Goal: Information Seeking & Learning: Learn about a topic

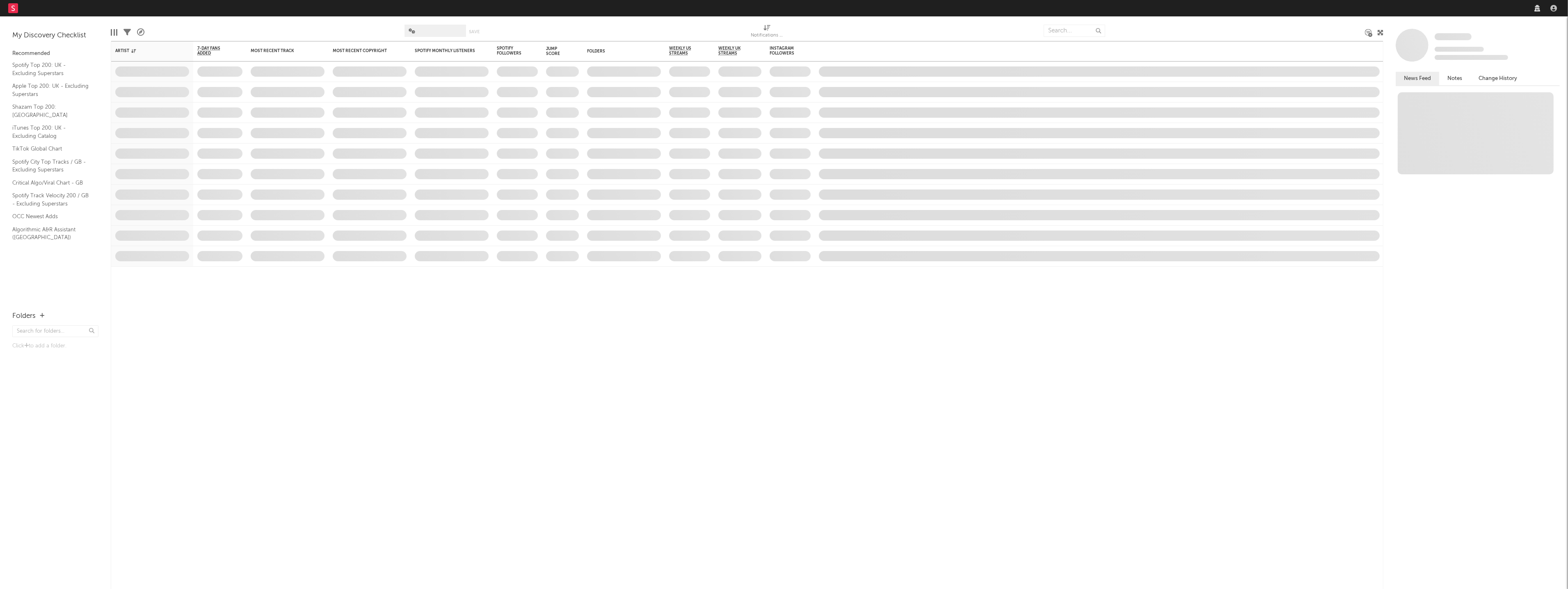
select select "recorded_music"
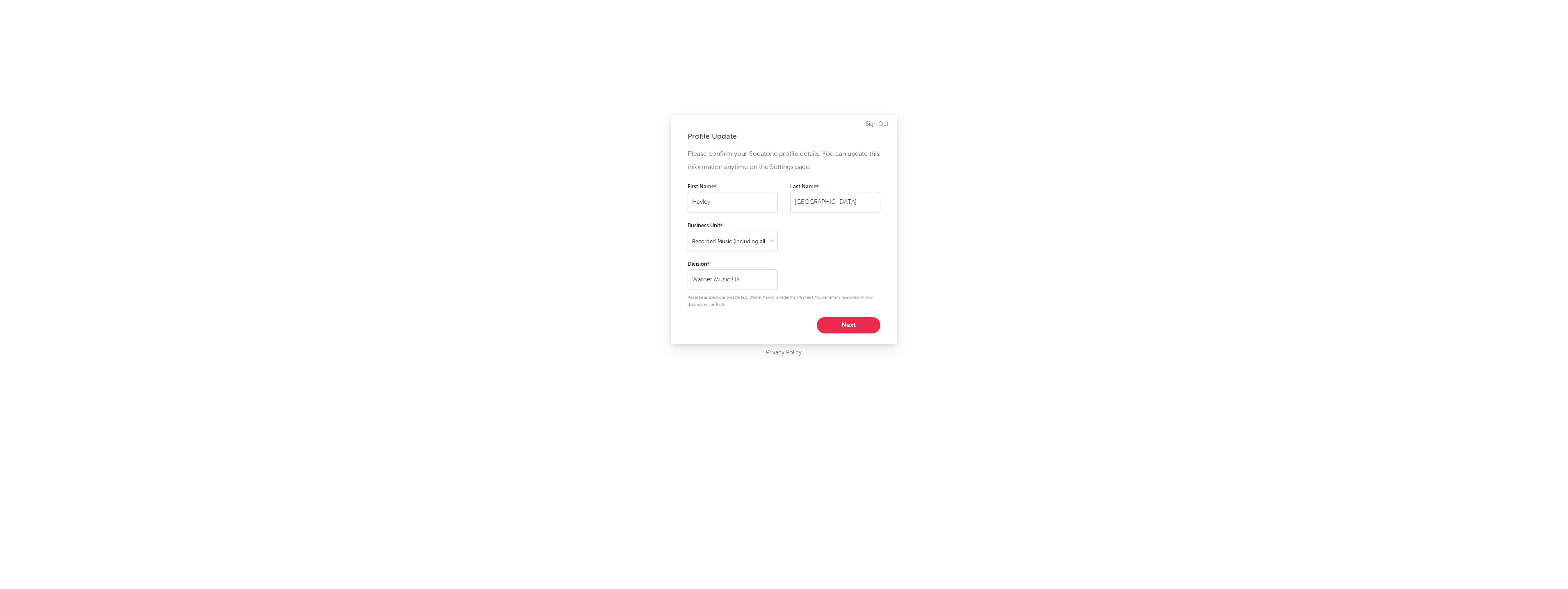
click at [843, 329] on button "Next" at bounding box center [848, 325] width 63 height 17
select select "other"
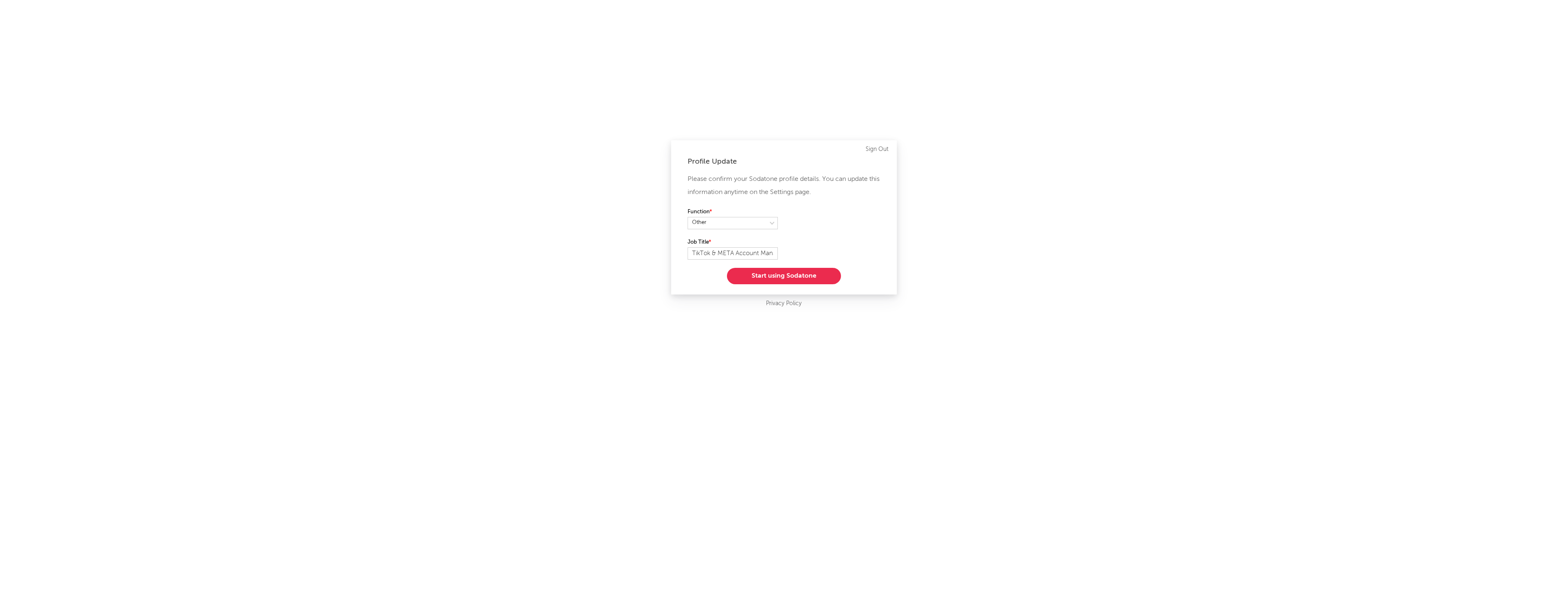
click at [784, 280] on button "Start using Sodatone" at bounding box center [784, 276] width 114 height 17
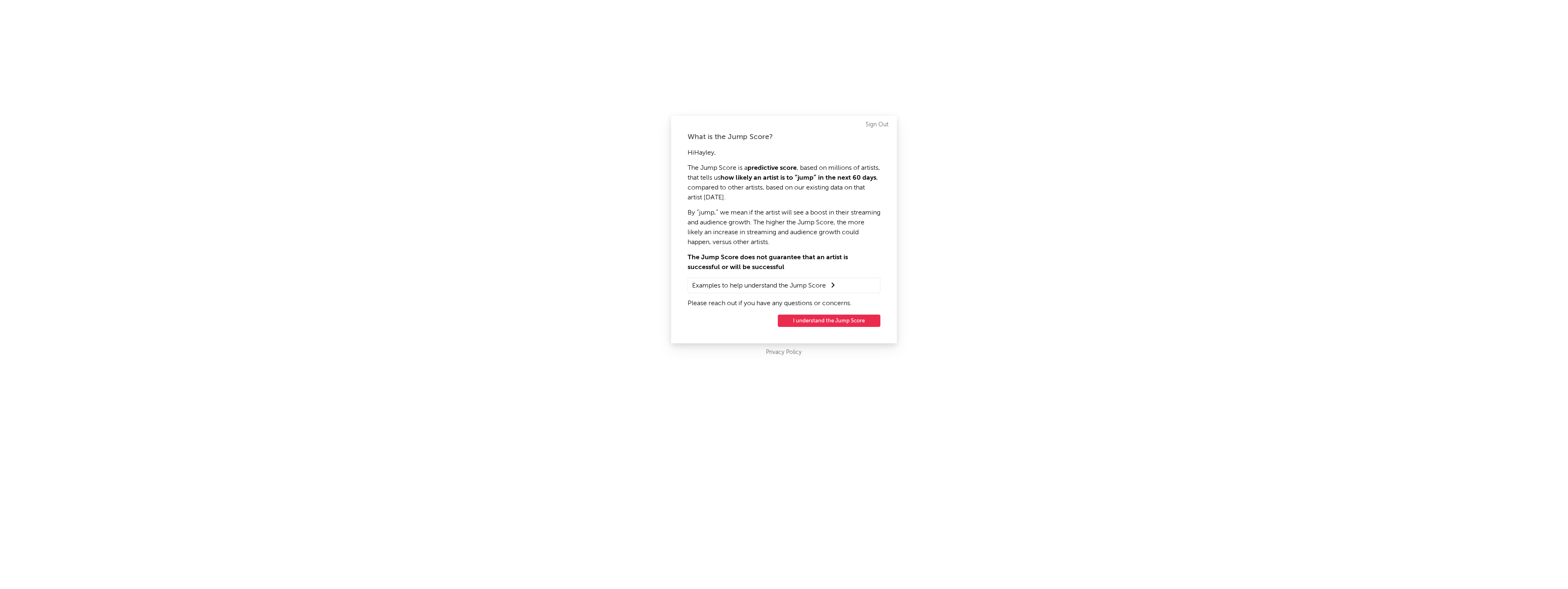
click at [839, 322] on button "I understand the Jump Score" at bounding box center [829, 320] width 102 height 12
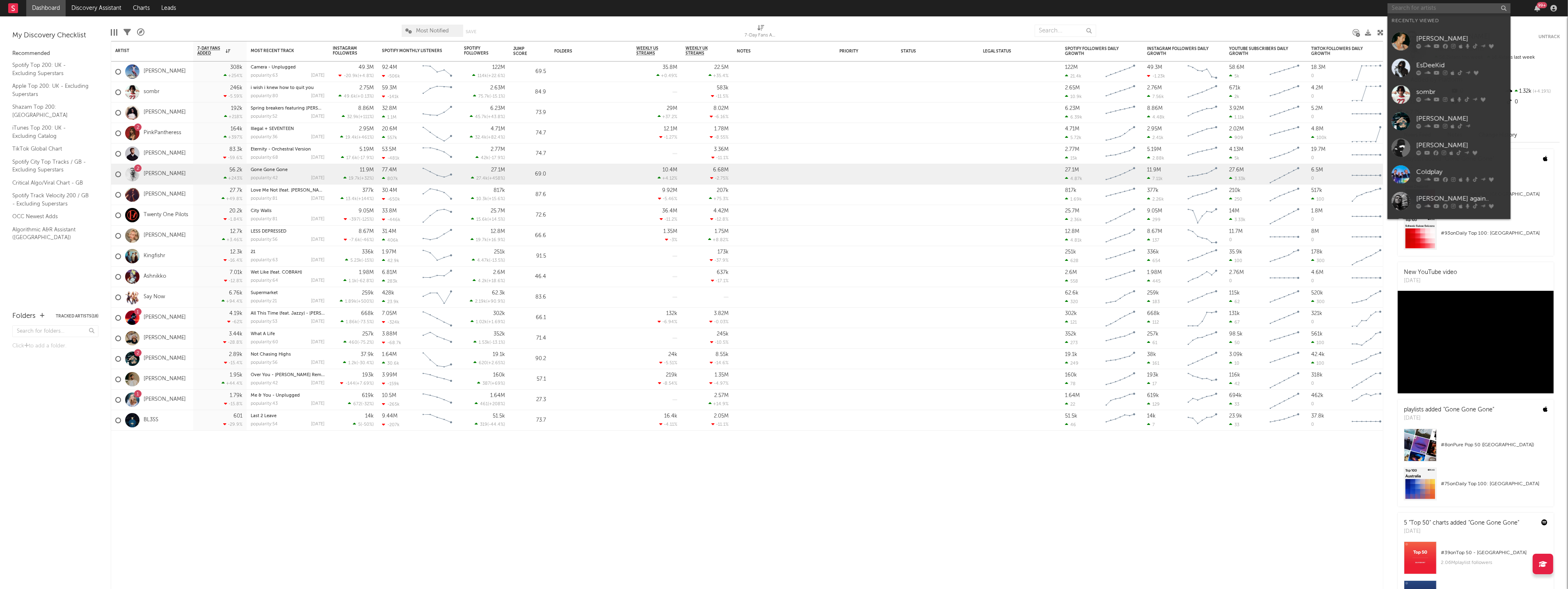
click at [1436, 7] on input "text" at bounding box center [1449, 8] width 123 height 10
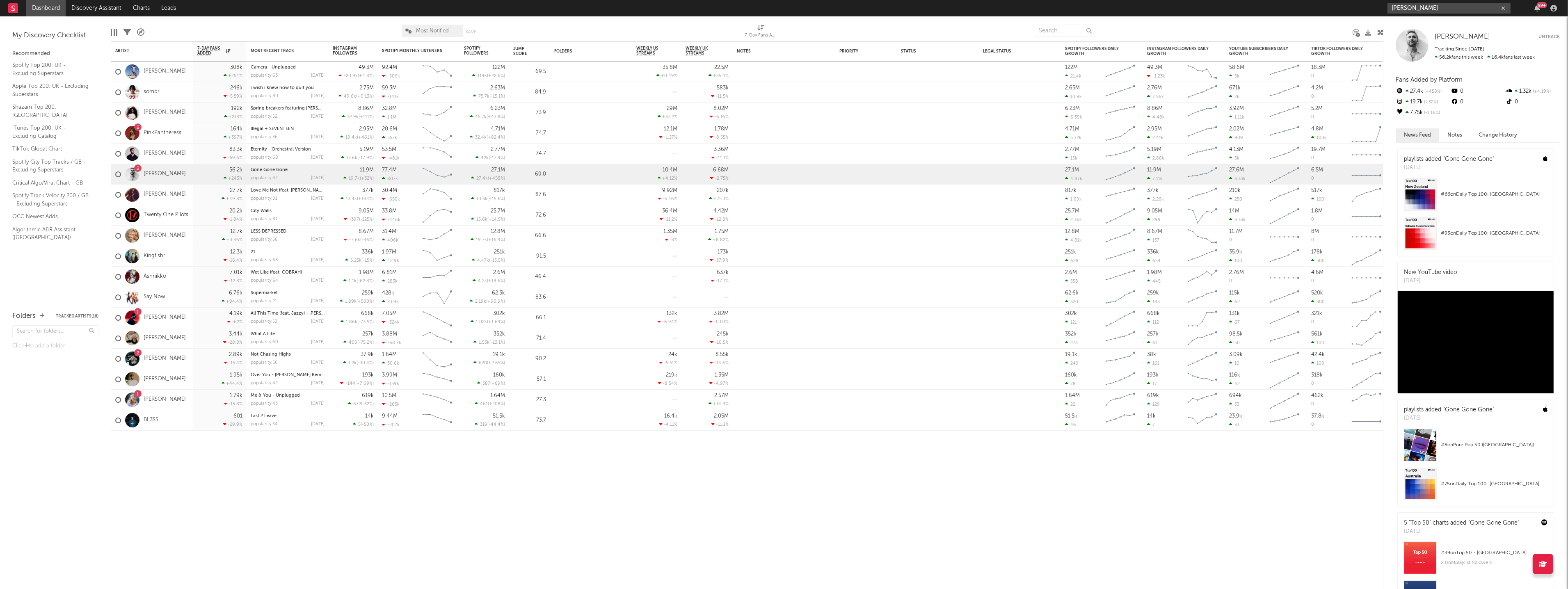
click at [1438, 12] on input "[PERSON_NAME]" at bounding box center [1449, 8] width 123 height 10
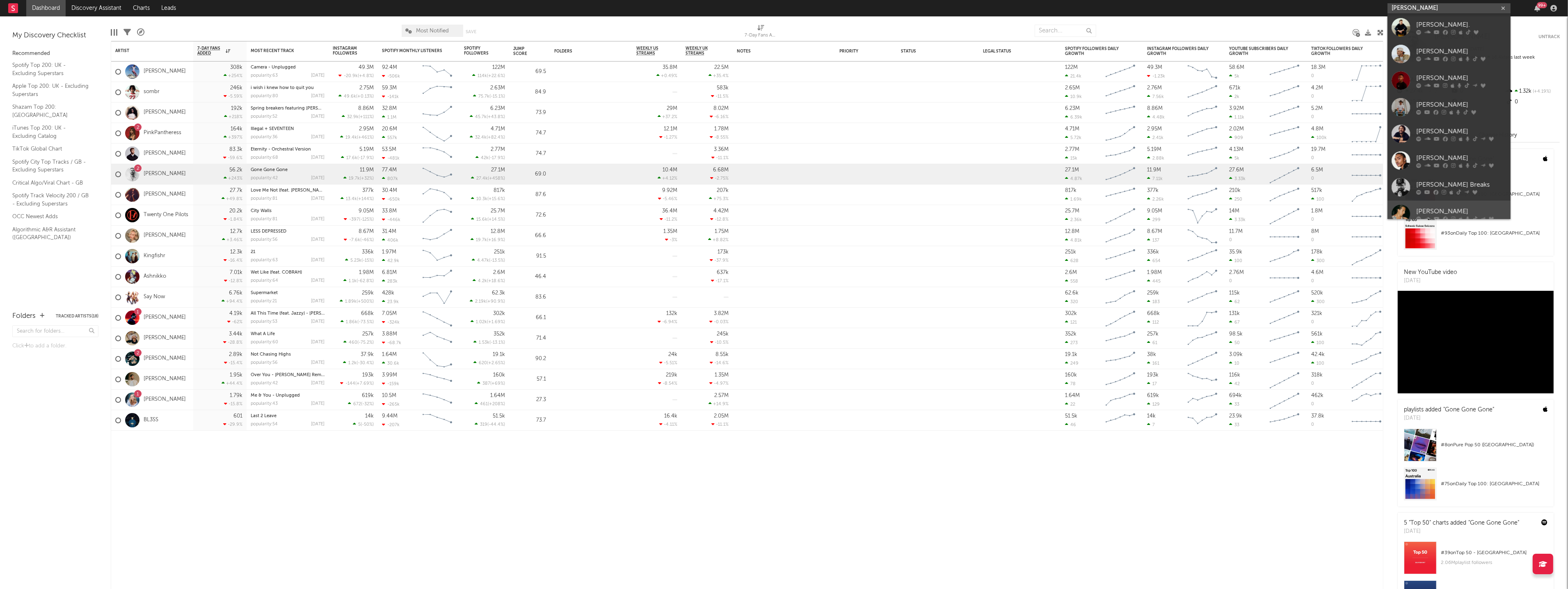
type input "[PERSON_NAME]"
click at [1407, 212] on div at bounding box center [1401, 214] width 18 height 18
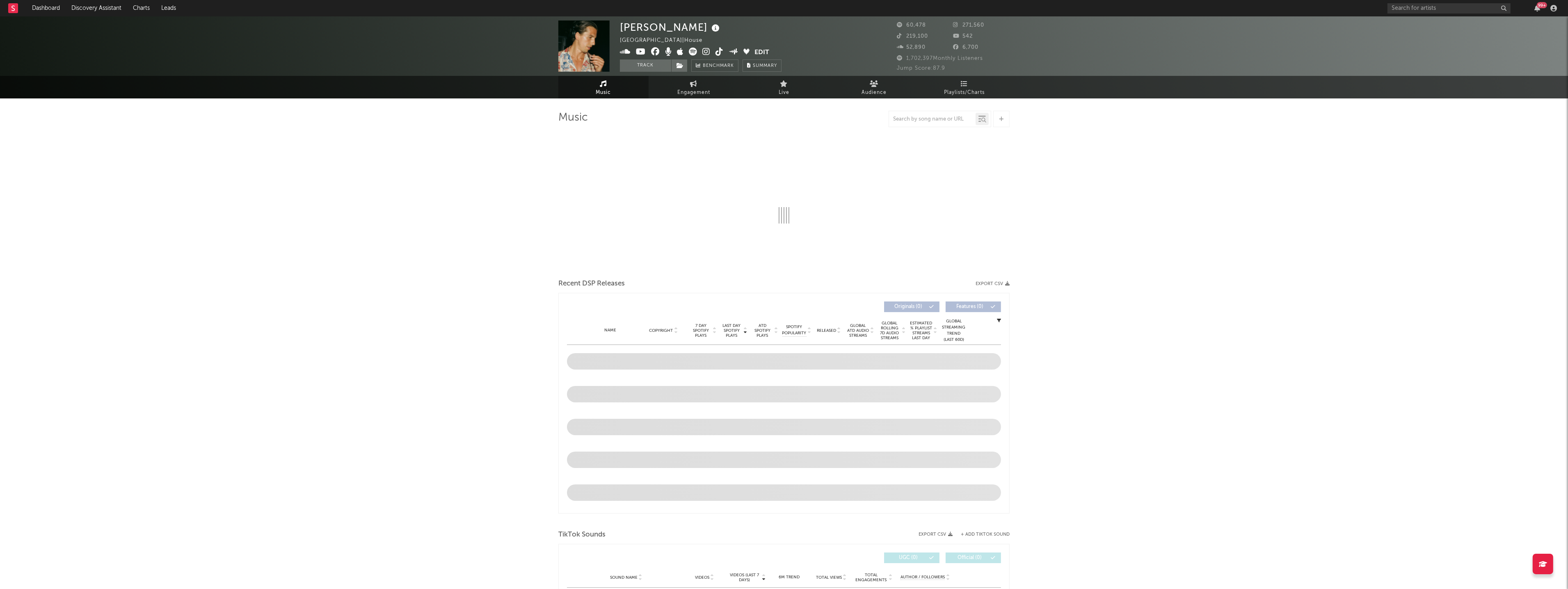
select select "6m"
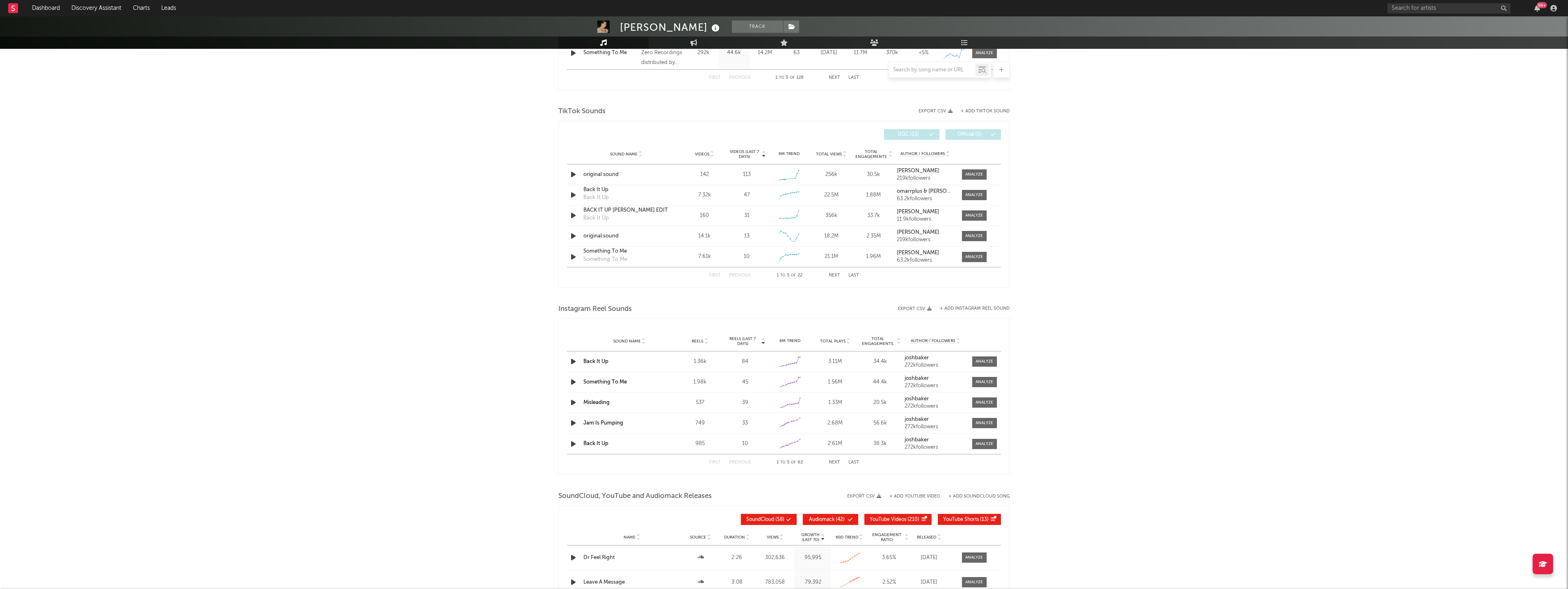
scroll to position [506, 0]
click at [712, 150] on icon at bounding box center [712, 151] width 4 height 3
click at [712, 155] on icon at bounding box center [712, 155] width 4 height 3
click at [713, 155] on icon at bounding box center [712, 155] width 4 height 3
click at [578, 173] on div at bounding box center [574, 173] width 10 height 10
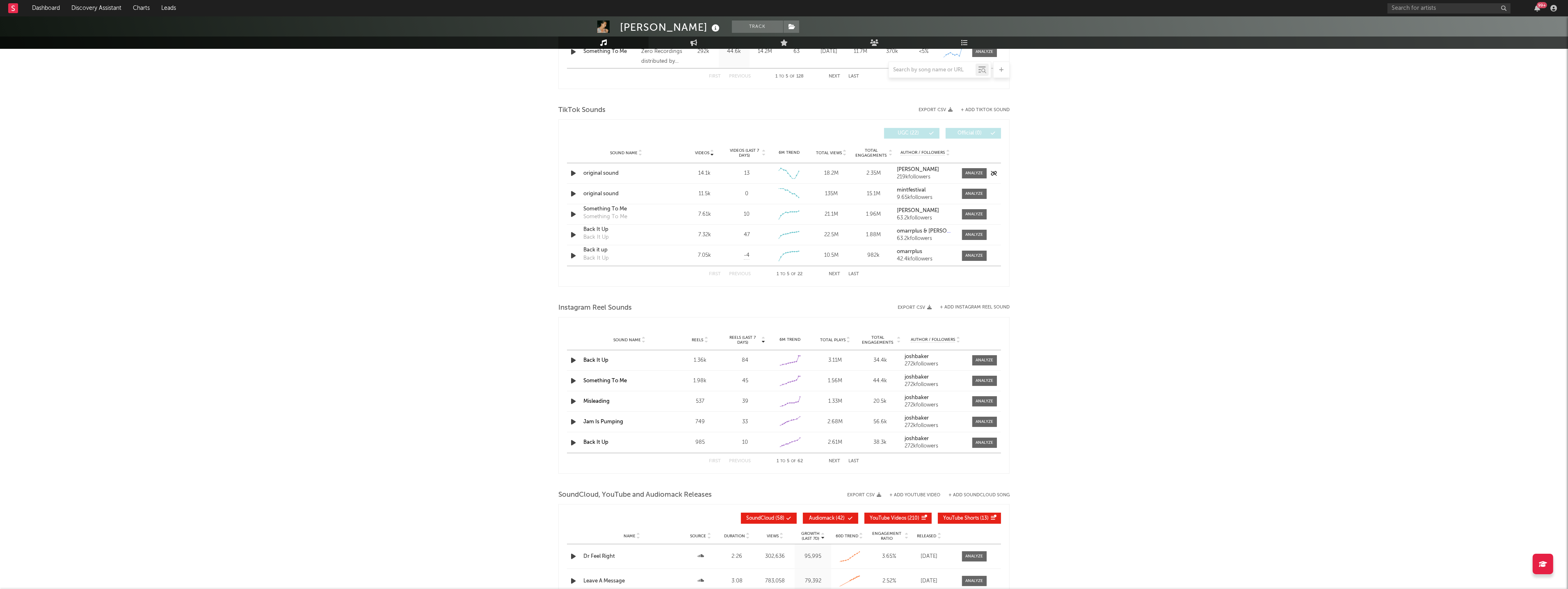
click at [573, 173] on icon "button" at bounding box center [573, 173] width 8 height 10
click at [833, 275] on button "Next" at bounding box center [834, 274] width 12 height 4
click at [738, 275] on button "Previous" at bounding box center [740, 274] width 22 height 4
click at [705, 174] on div "14.1k" at bounding box center [705, 174] width 38 height 8
click at [972, 174] on div at bounding box center [974, 173] width 17 height 6
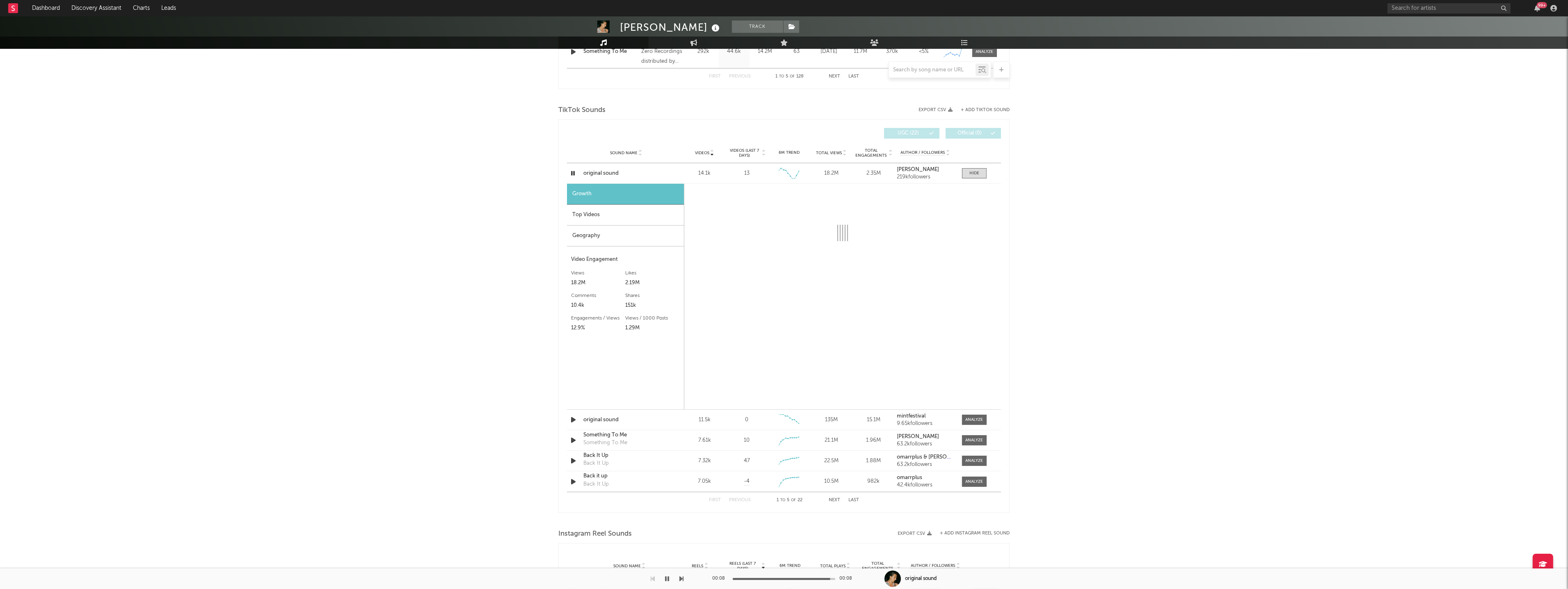
click at [580, 211] on div "Top Videos" at bounding box center [626, 215] width 117 height 21
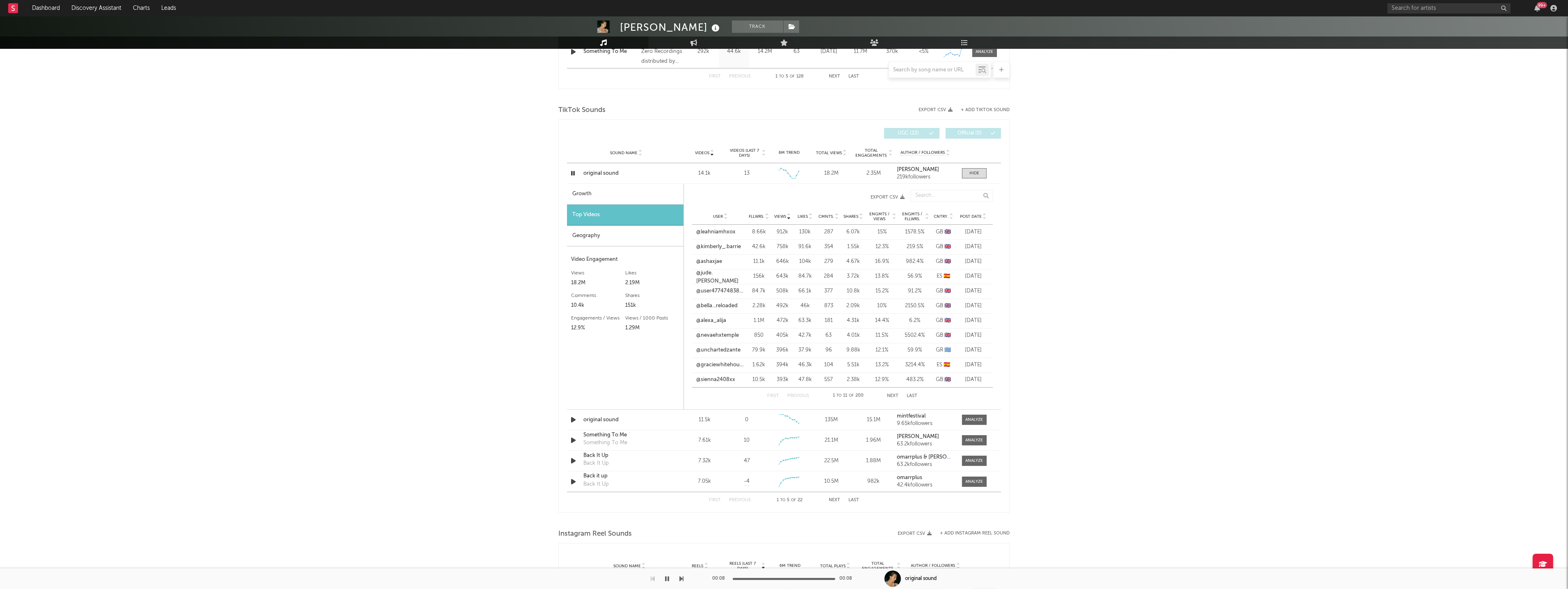
click at [974, 217] on span "Post Date" at bounding box center [971, 216] width 22 height 5
click at [710, 233] on link "@kingwhippyy" at bounding box center [715, 232] width 37 height 8
click at [715, 249] on link "@emandloz" at bounding box center [710, 247] width 29 height 8
click at [703, 260] on link "@_madison_68" at bounding box center [715, 262] width 39 height 8
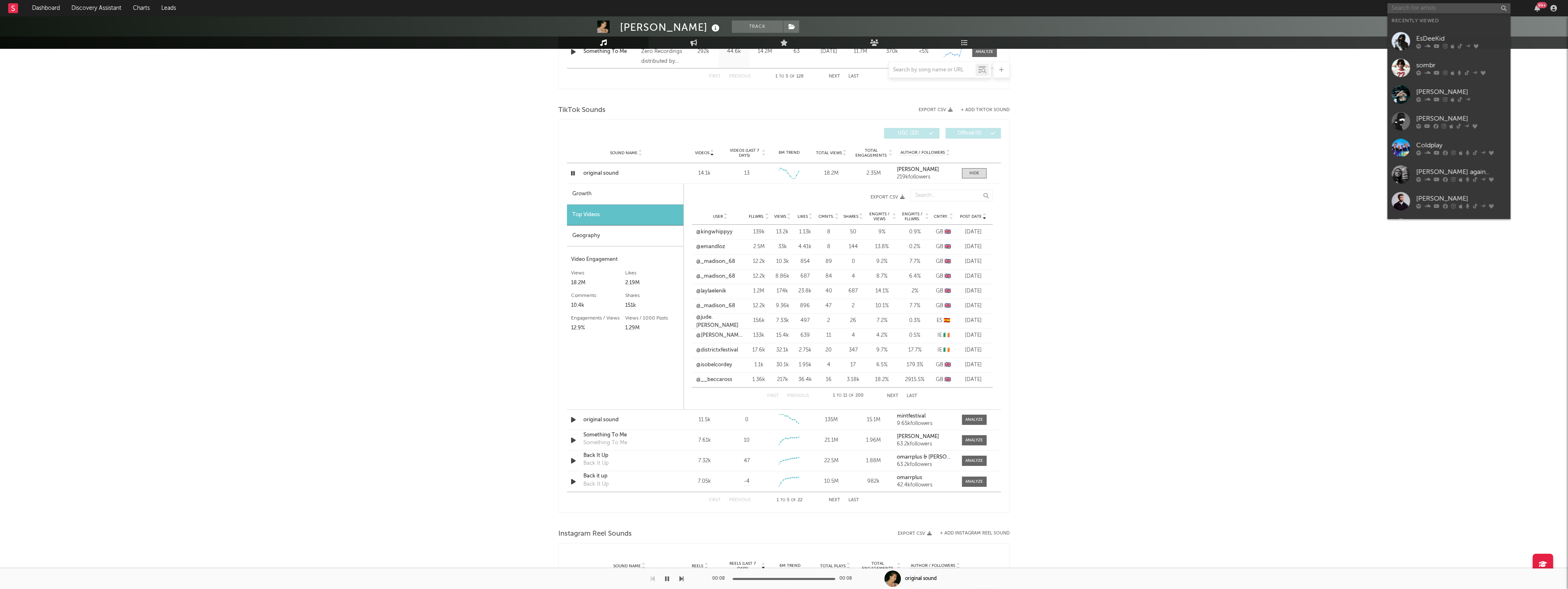
click at [1453, 9] on input "text" at bounding box center [1449, 8] width 123 height 10
type input "esdee"
click at [1437, 62] on link "EsDeeKid" at bounding box center [1449, 54] width 123 height 27
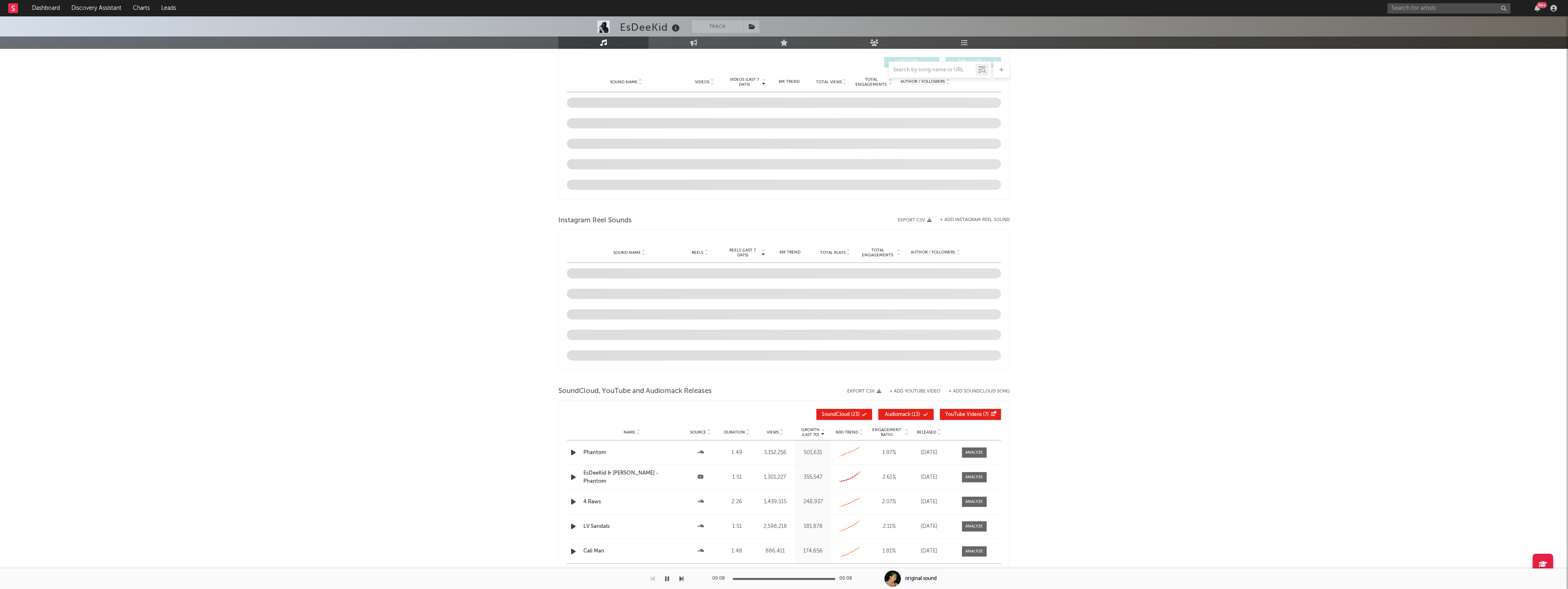
select select "6m"
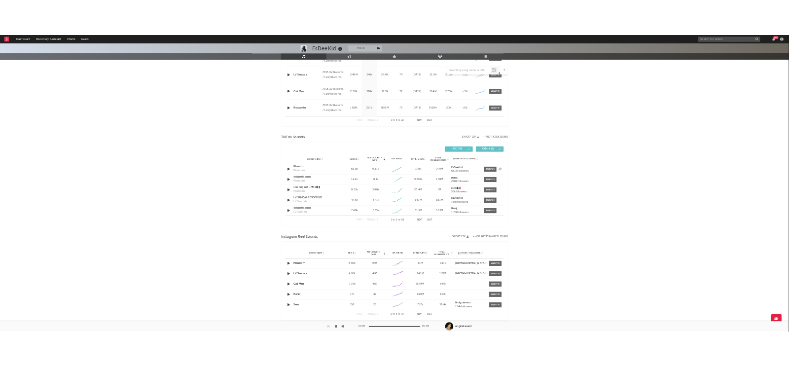
scroll to position [491, 0]
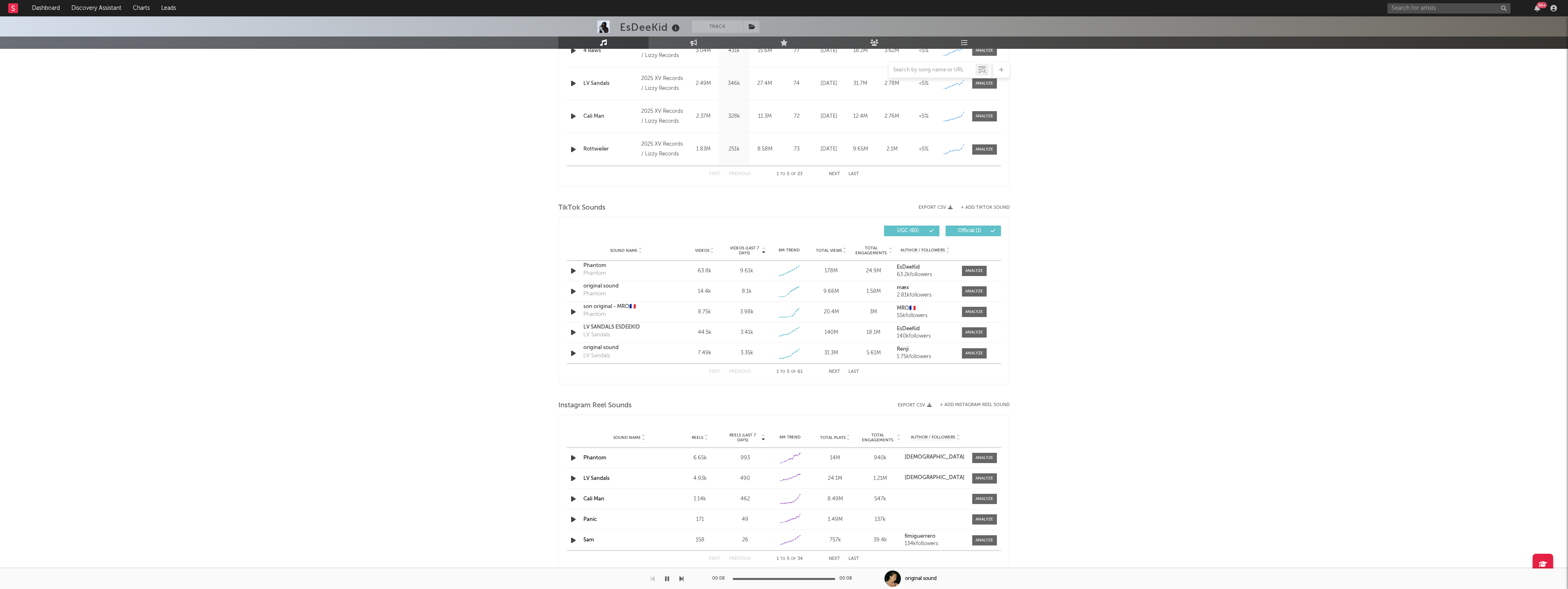
click at [546, 277] on div "EsDeeKid Track [GEOGRAPHIC_DATA] | Hip-Hop/Rap Edit Track Benchmark Summary 187…" at bounding box center [784, 228] width 1568 height 1240
click at [981, 274] on div at bounding box center [974, 270] width 17 height 6
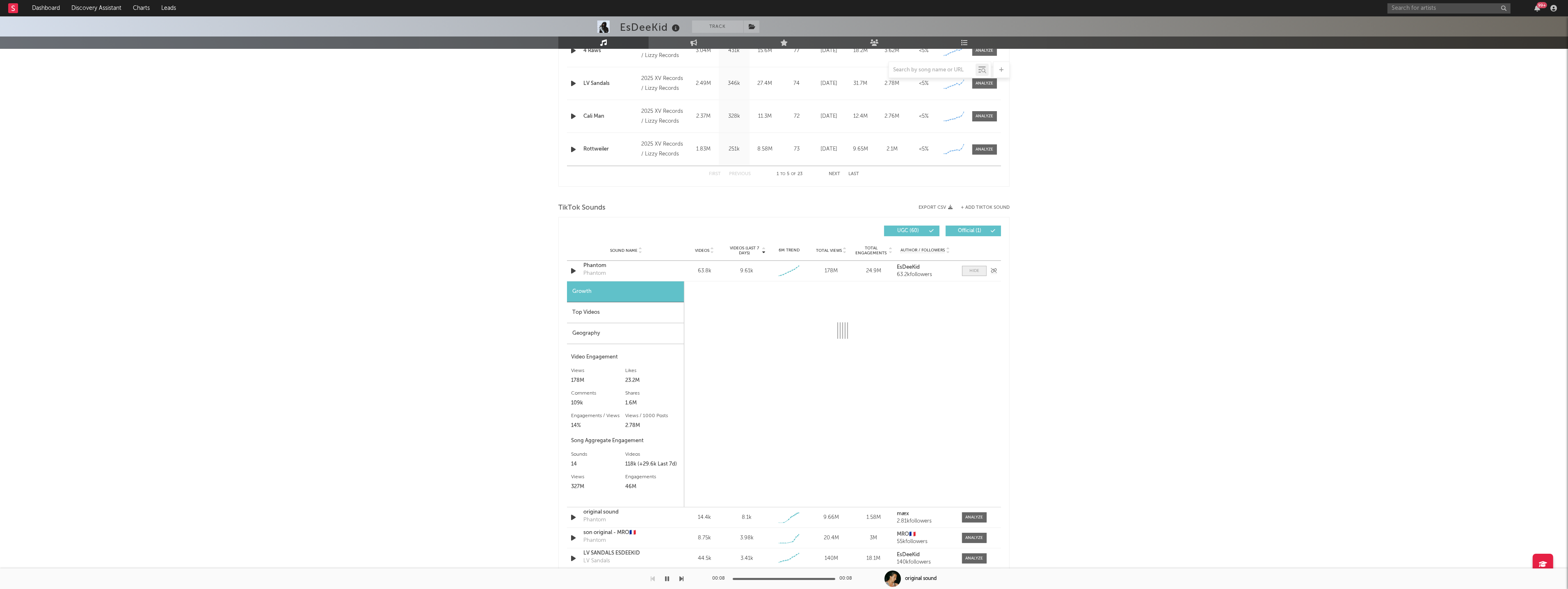
select select "6m"
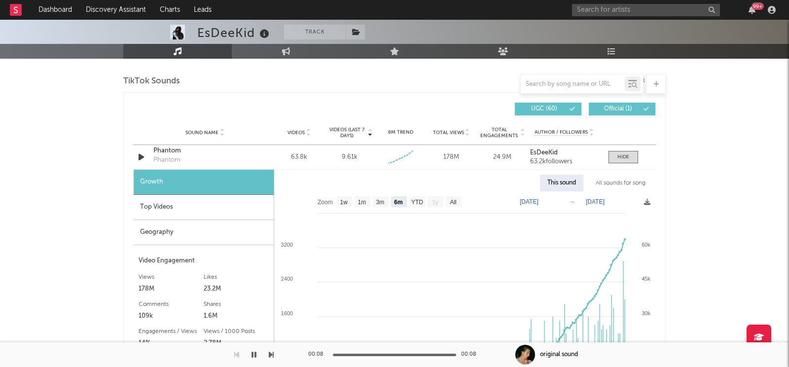
scroll to position [655, 0]
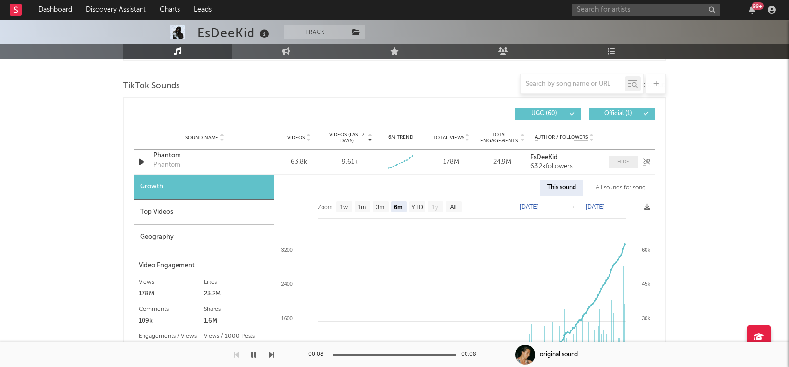
click at [628, 158] on div at bounding box center [624, 161] width 12 height 7
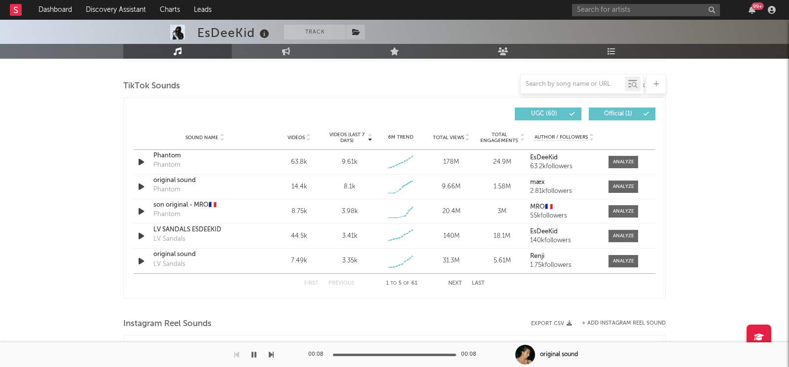
click at [454, 281] on button "Next" at bounding box center [455, 283] width 14 height 5
click at [347, 281] on button "Previous" at bounding box center [342, 283] width 26 height 5
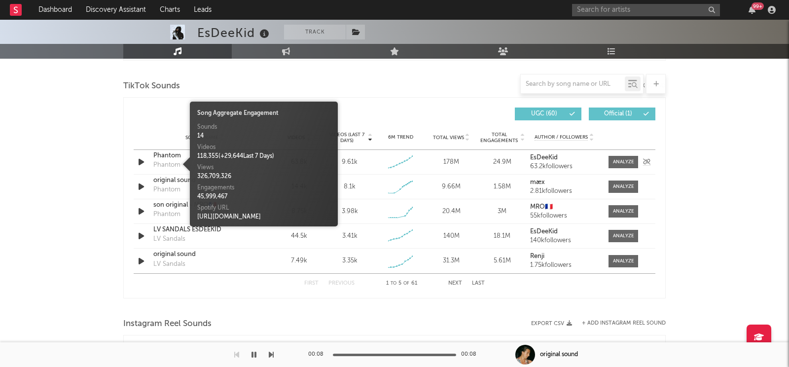
click at [162, 162] on div "Phantom" at bounding box center [166, 165] width 27 height 10
click at [415, 110] on div "UGC ( 60 ) Official ( 1 )" at bounding box center [525, 114] width 261 height 13
click at [164, 163] on div "Phantom" at bounding box center [166, 165] width 27 height 10
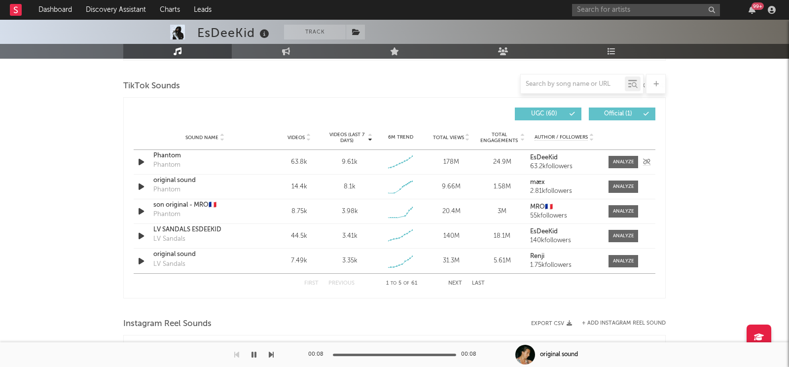
click at [169, 155] on div "Phantom" at bounding box center [204, 156] width 103 height 10
drag, startPoint x: 335, startPoint y: 161, endPoint x: 352, endPoint y: 161, distance: 17.3
click at [352, 161] on div "9.61k" at bounding box center [350, 162] width 46 height 10
click at [352, 161] on div "9.61k" at bounding box center [350, 162] width 16 height 10
drag, startPoint x: 311, startPoint y: 237, endPoint x: 290, endPoint y: 237, distance: 21.2
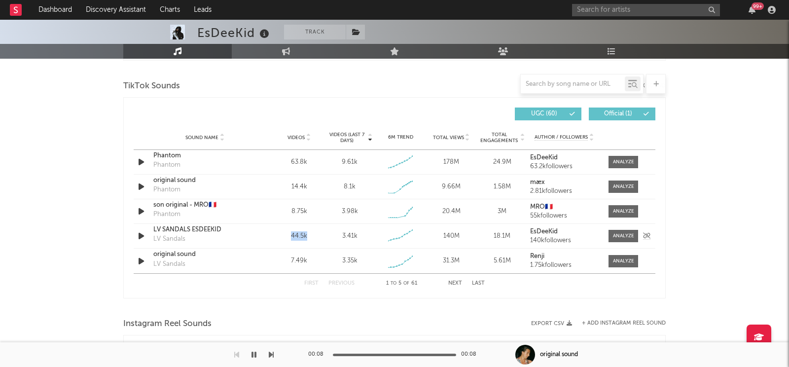
click at [290, 237] on div "44.5k" at bounding box center [299, 236] width 46 height 10
drag, startPoint x: 295, startPoint y: 235, endPoint x: 351, endPoint y: 235, distance: 55.7
click at [351, 235] on div "Sound Name LV SANDALS ESDEEKID LV Sandals Videos 44.5k Videos (last 7 days) 3.4…" at bounding box center [395, 236] width 522 height 24
click at [363, 236] on div "3.41k" at bounding box center [350, 236] width 46 height 10
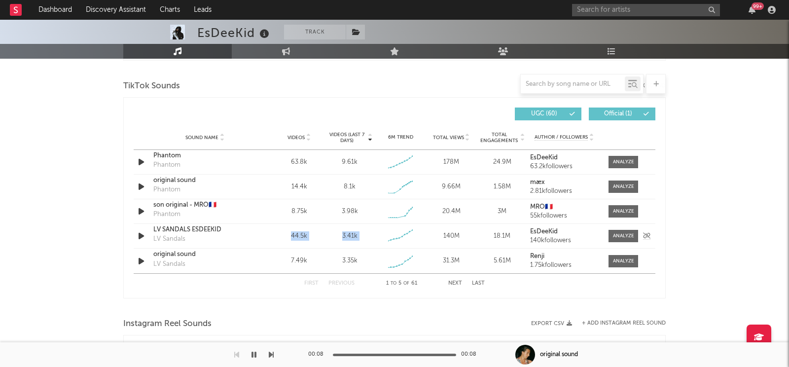
drag, startPoint x: 363, startPoint y: 236, endPoint x: 280, endPoint y: 236, distance: 82.9
click at [280, 236] on div "Sound Name LV SANDALS ESDEEKID LV Sandals Videos 44.5k Videos (last 7 days) 3.4…" at bounding box center [395, 236] width 522 height 24
click at [280, 236] on div "44.5k" at bounding box center [299, 236] width 46 height 10
click at [457, 281] on button "Next" at bounding box center [455, 283] width 14 height 5
click at [340, 281] on button "Previous" at bounding box center [342, 283] width 26 height 5
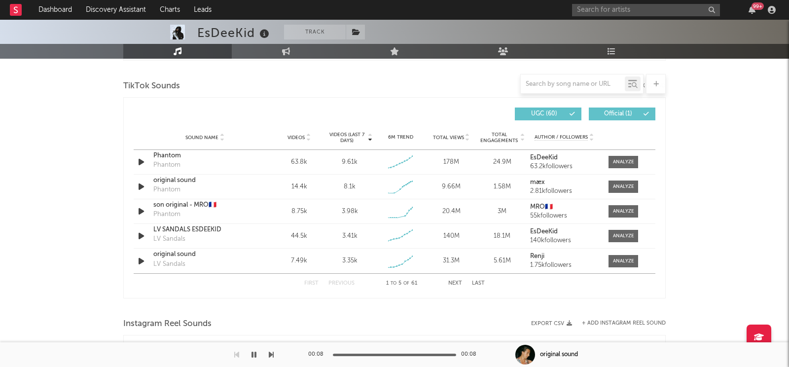
click at [455, 283] on button "Next" at bounding box center [455, 283] width 14 height 5
click at [456, 281] on button "Next" at bounding box center [455, 283] width 14 height 5
click at [459, 285] on div "First Previous 11 to 15 of 61 Next Last" at bounding box center [394, 283] width 181 height 19
click at [343, 281] on button "Previous" at bounding box center [342, 283] width 26 height 5
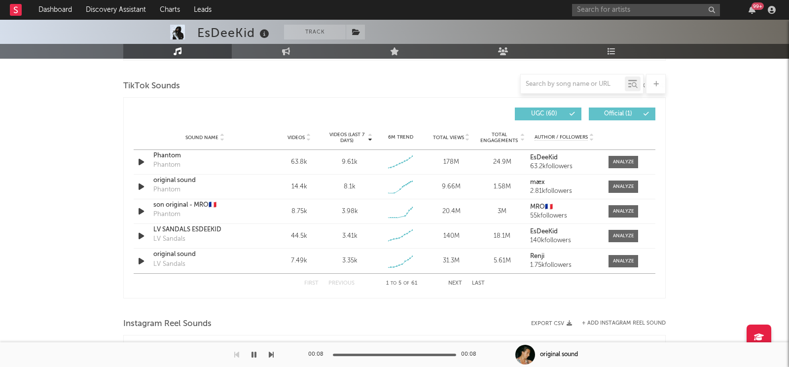
click at [453, 281] on button "Next" at bounding box center [455, 283] width 14 height 5
click at [348, 283] on button "Previous" at bounding box center [342, 283] width 26 height 5
drag, startPoint x: 364, startPoint y: 188, endPoint x: 343, endPoint y: 188, distance: 20.7
click at [343, 188] on div "2.3k" at bounding box center [350, 187] width 46 height 10
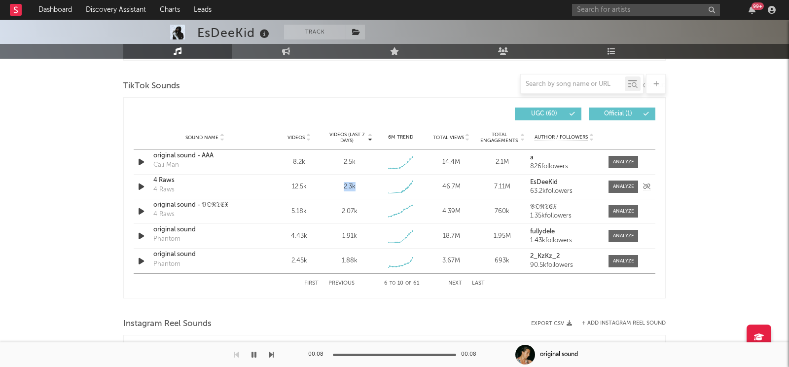
click at [343, 188] on div "2.3k" at bounding box center [350, 187] width 46 height 10
drag, startPoint x: 370, startPoint y: 206, endPoint x: 338, endPoint y: 195, distance: 34.3
click at [338, 195] on div "Sound Name original sound - AAA Cali Man Videos 8.2k Videos (last 7 days) 2.5k …" at bounding box center [395, 211] width 522 height 123
click at [338, 195] on div "Sound Name 4 Raws 4 Raws Videos 12.5k Videos (last 7 days) 2.3k Weekly Growth %…" at bounding box center [395, 187] width 522 height 24
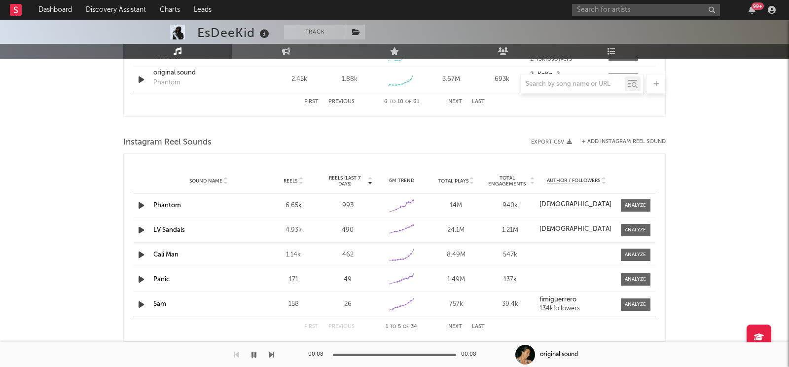
scroll to position [837, 0]
click at [166, 200] on div "Phantom" at bounding box center [208, 205] width 110 height 10
click at [167, 202] on link "Phantom" at bounding box center [167, 205] width 28 height 6
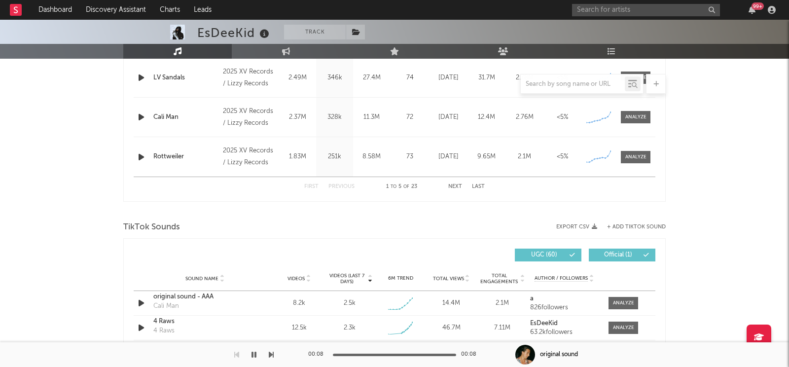
scroll to position [0, 0]
